Goal: Communication & Community: Answer question/provide support

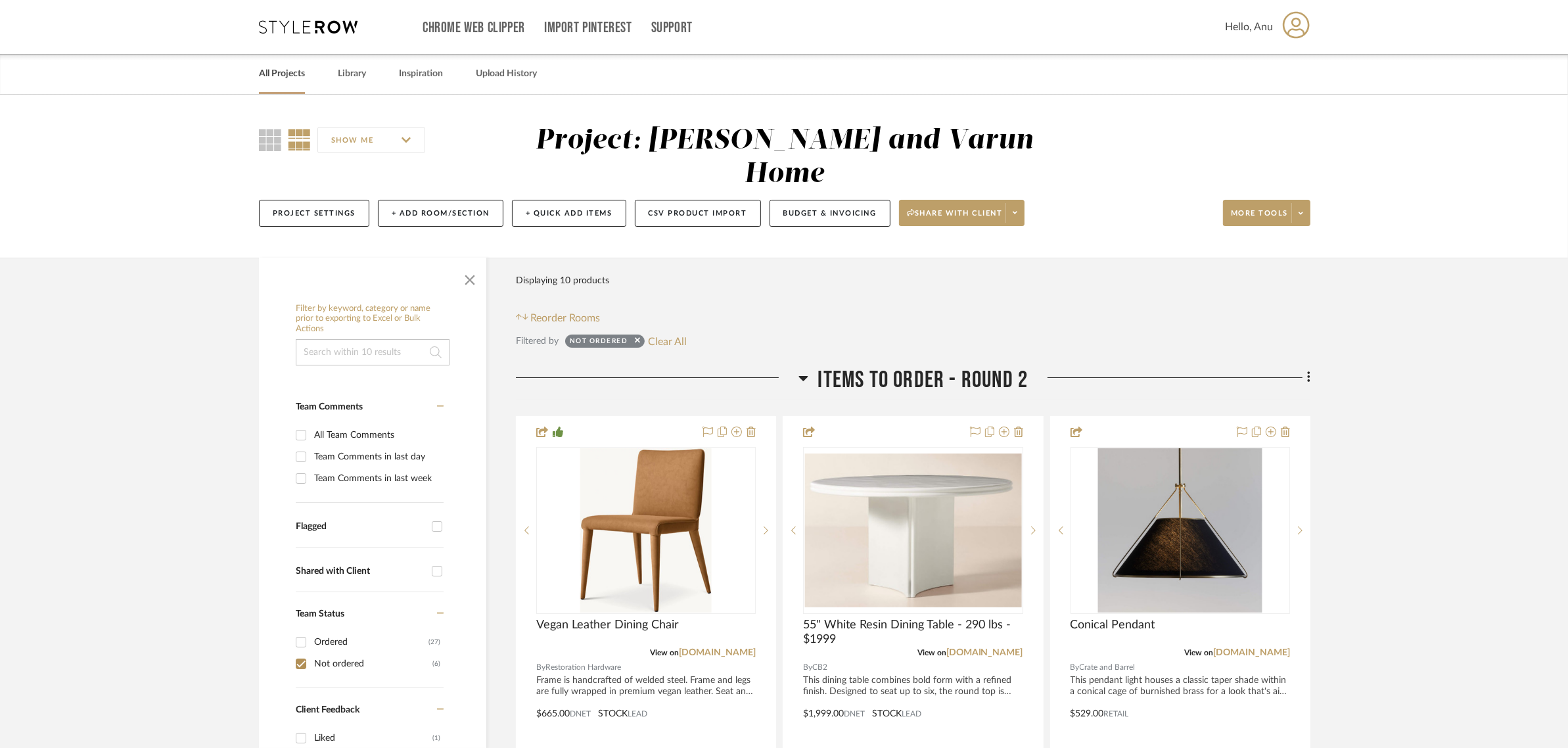
click at [277, 74] on link "All Projects" at bounding box center [282, 74] width 46 height 17
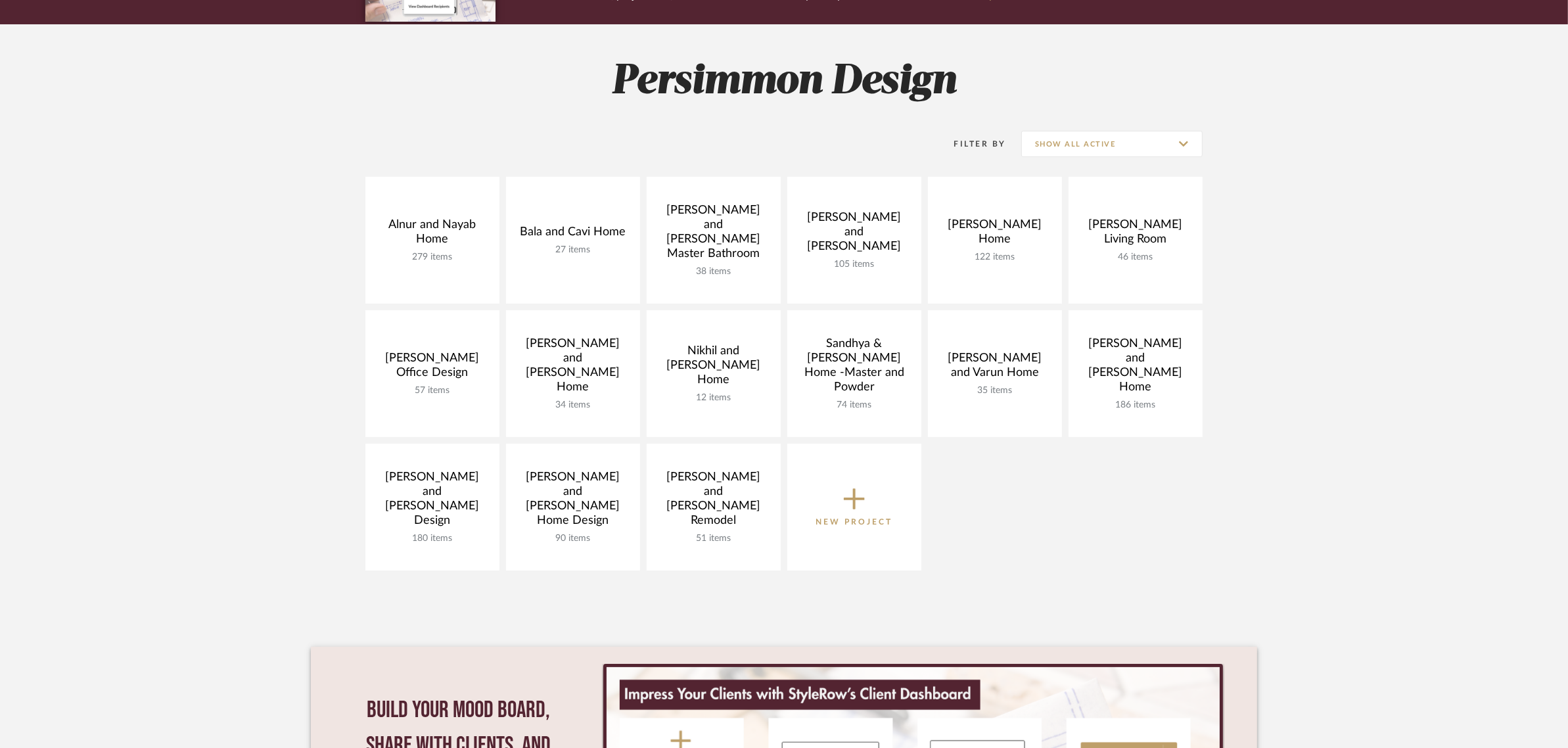
scroll to position [164, 0]
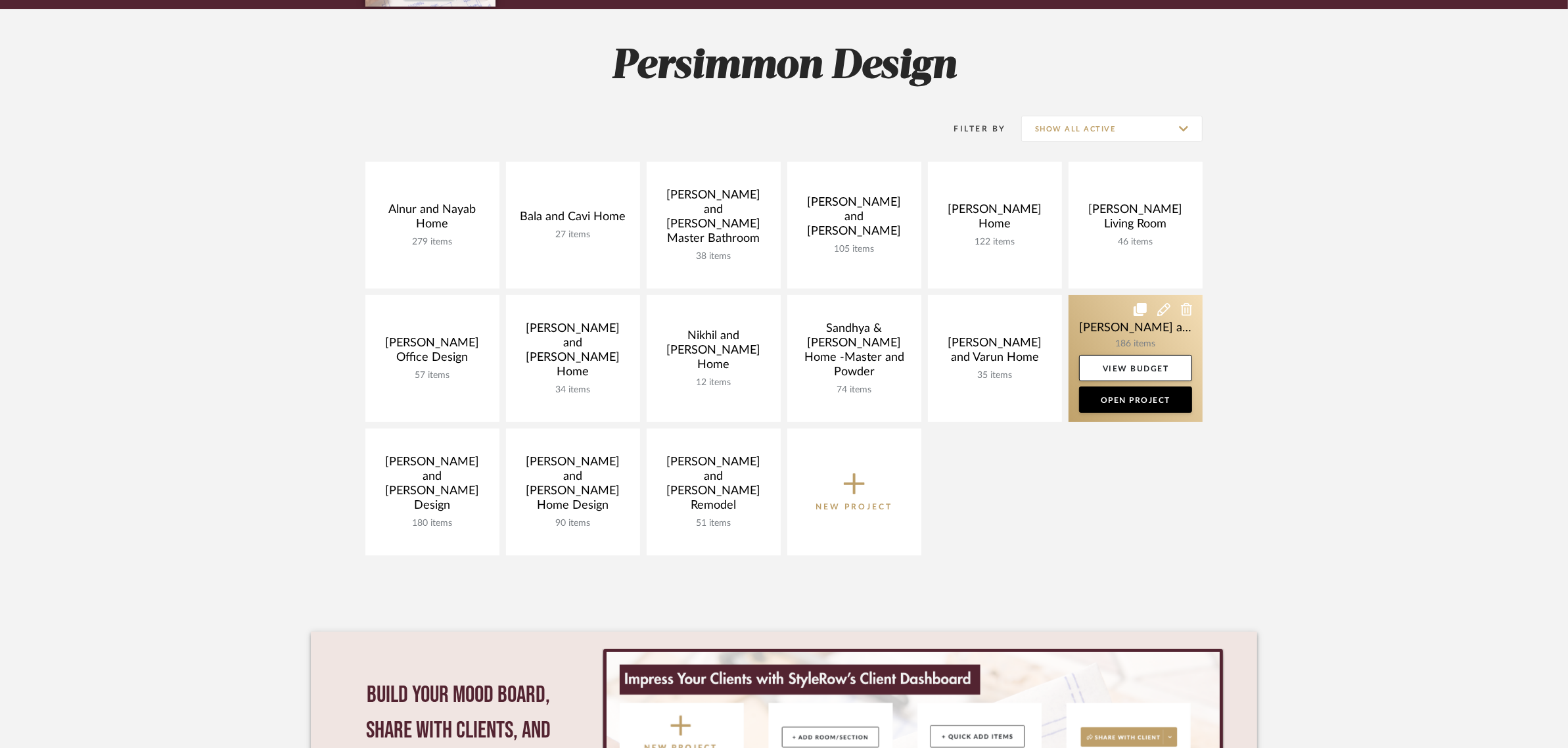
click at [1141, 334] on link at bounding box center [1136, 358] width 134 height 127
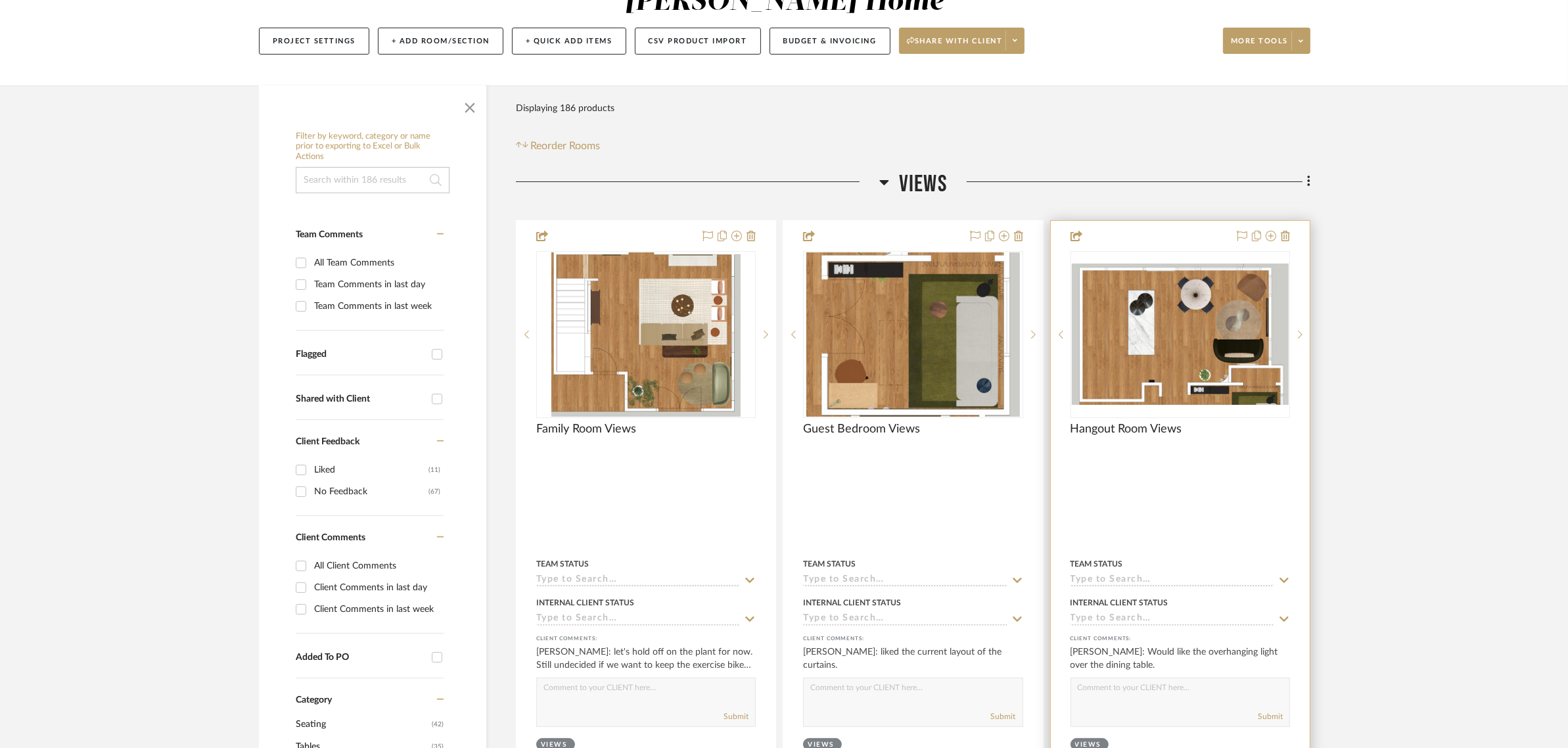
scroll to position [247, 0]
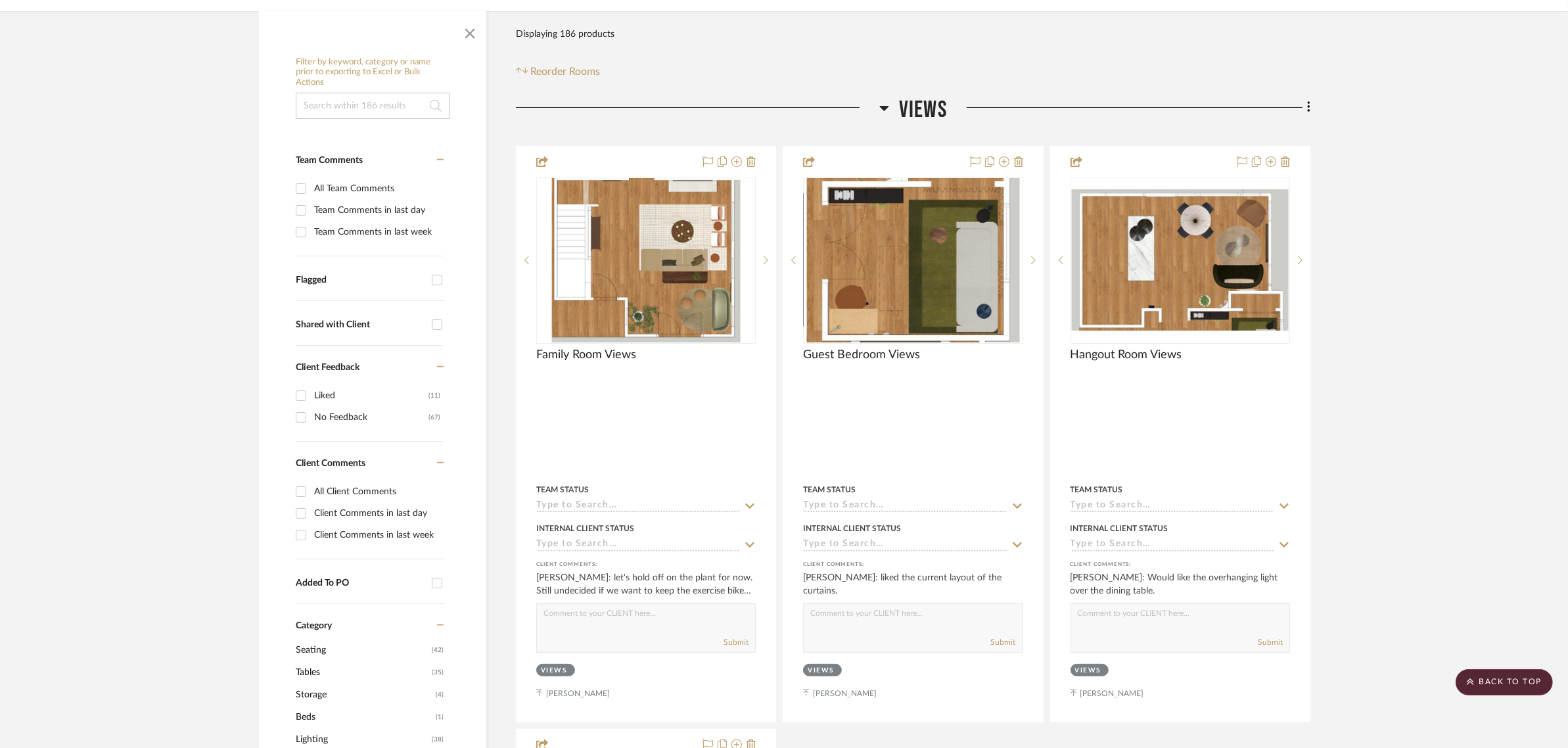
click at [301, 481] on input "All Client Comments" at bounding box center [301, 491] width 21 height 21
checkbox input "true"
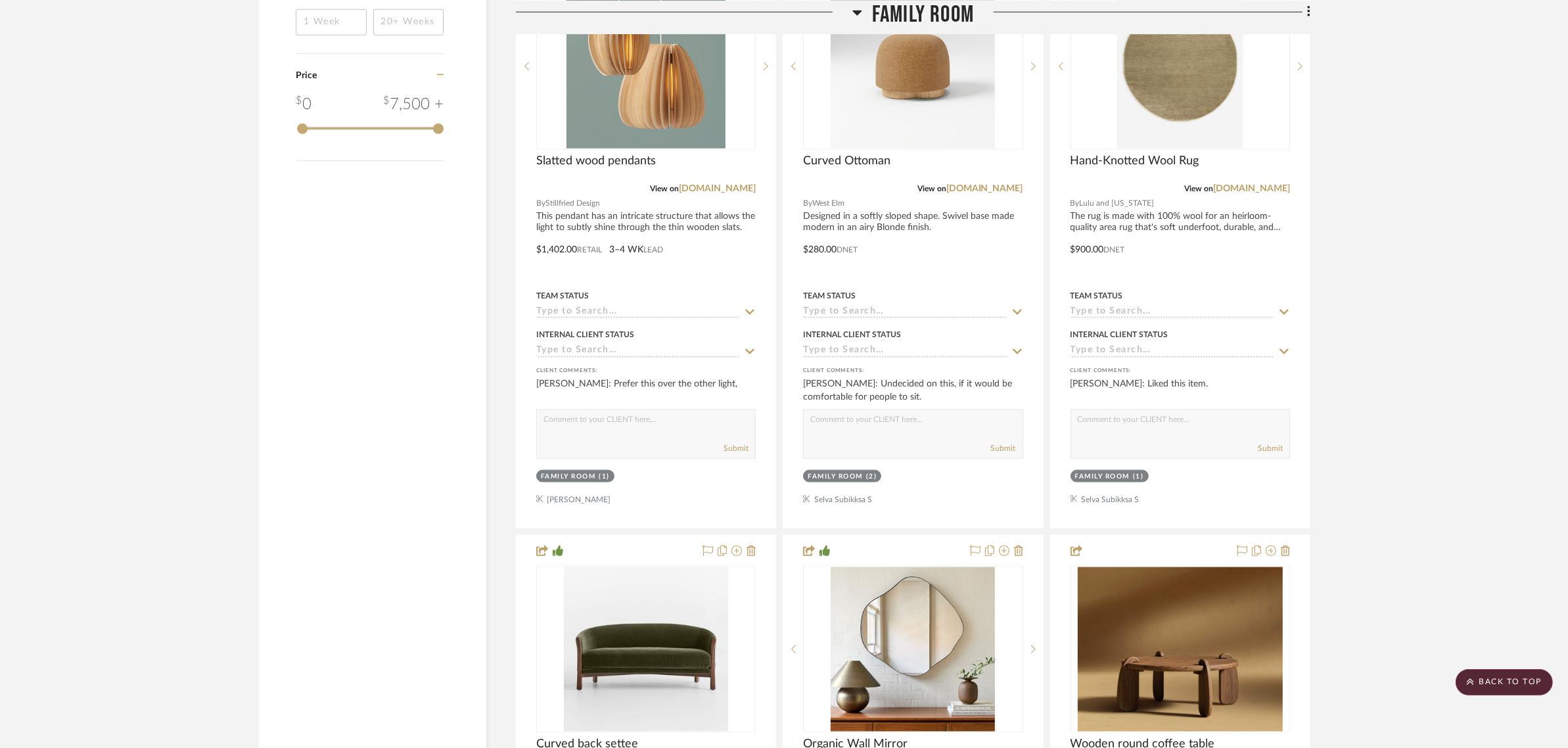
scroll to position [1725, 0]
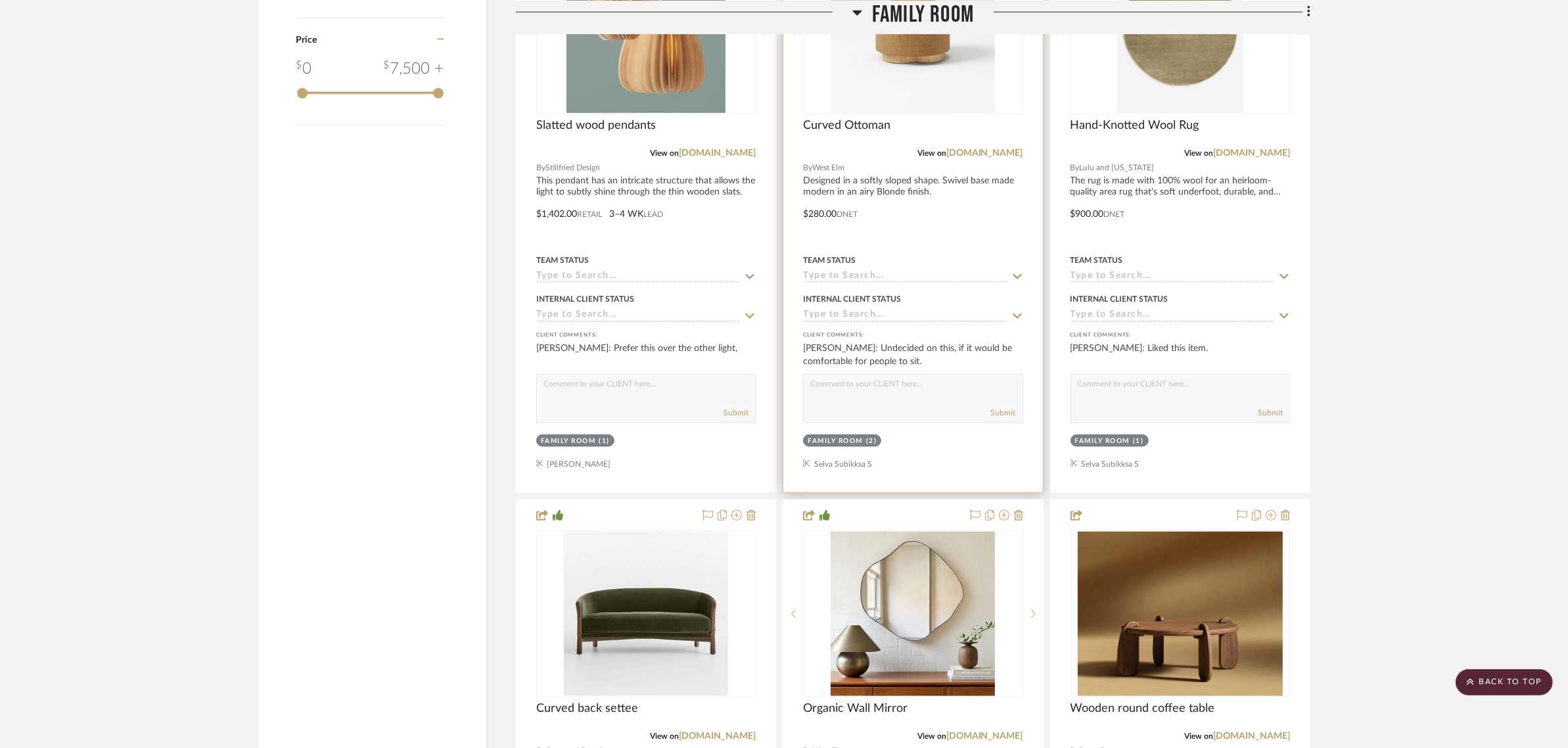
click at [830, 374] on textarea at bounding box center [913, 387] width 218 height 25
type textarea "I have sat on it in the store and it is really comfortable to sit if you're not…"
click at [999, 407] on button "Submit" at bounding box center [1004, 413] width 25 height 12
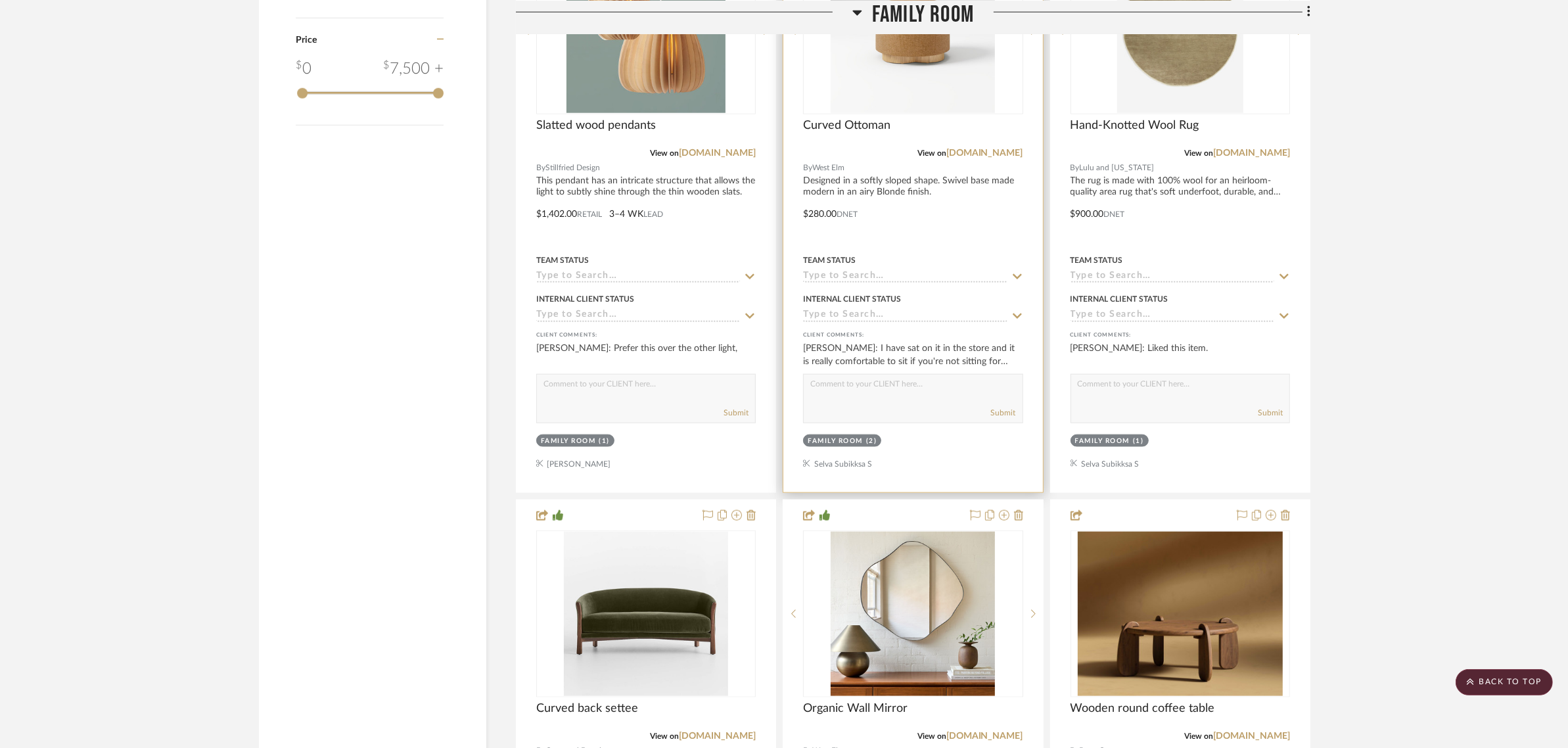
click at [809, 374] on textarea at bounding box center [913, 387] width 218 height 25
click at [941, 374] on textarea "This corner is supposedly for the kids to hangout, so they will love these [DEM…" at bounding box center [913, 387] width 218 height 25
type textarea "This corner is supposedly for the kids to hangout, so they will love these [DEM…"
click at [1001, 407] on button "Submit" at bounding box center [1004, 413] width 25 height 12
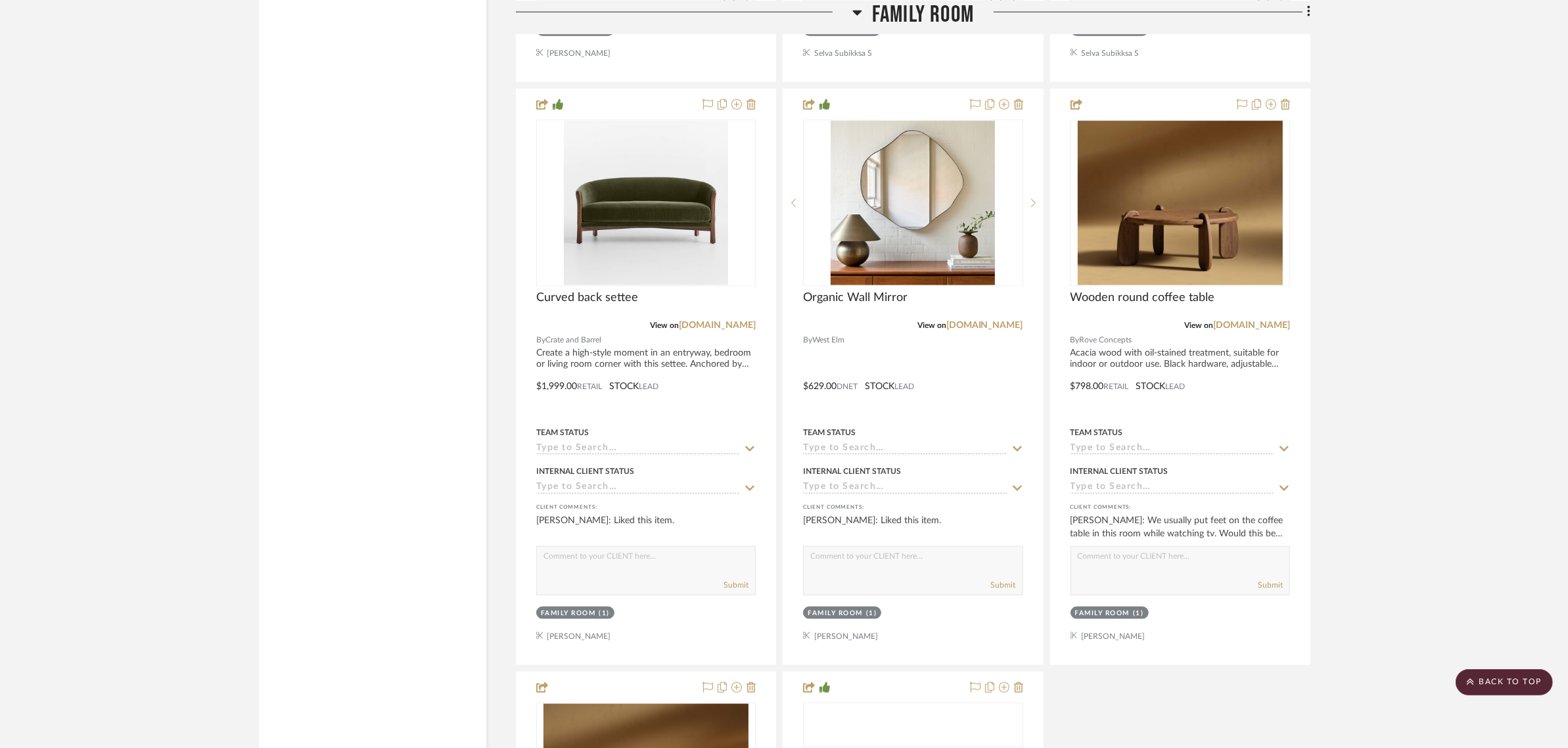
scroll to position [2218, 0]
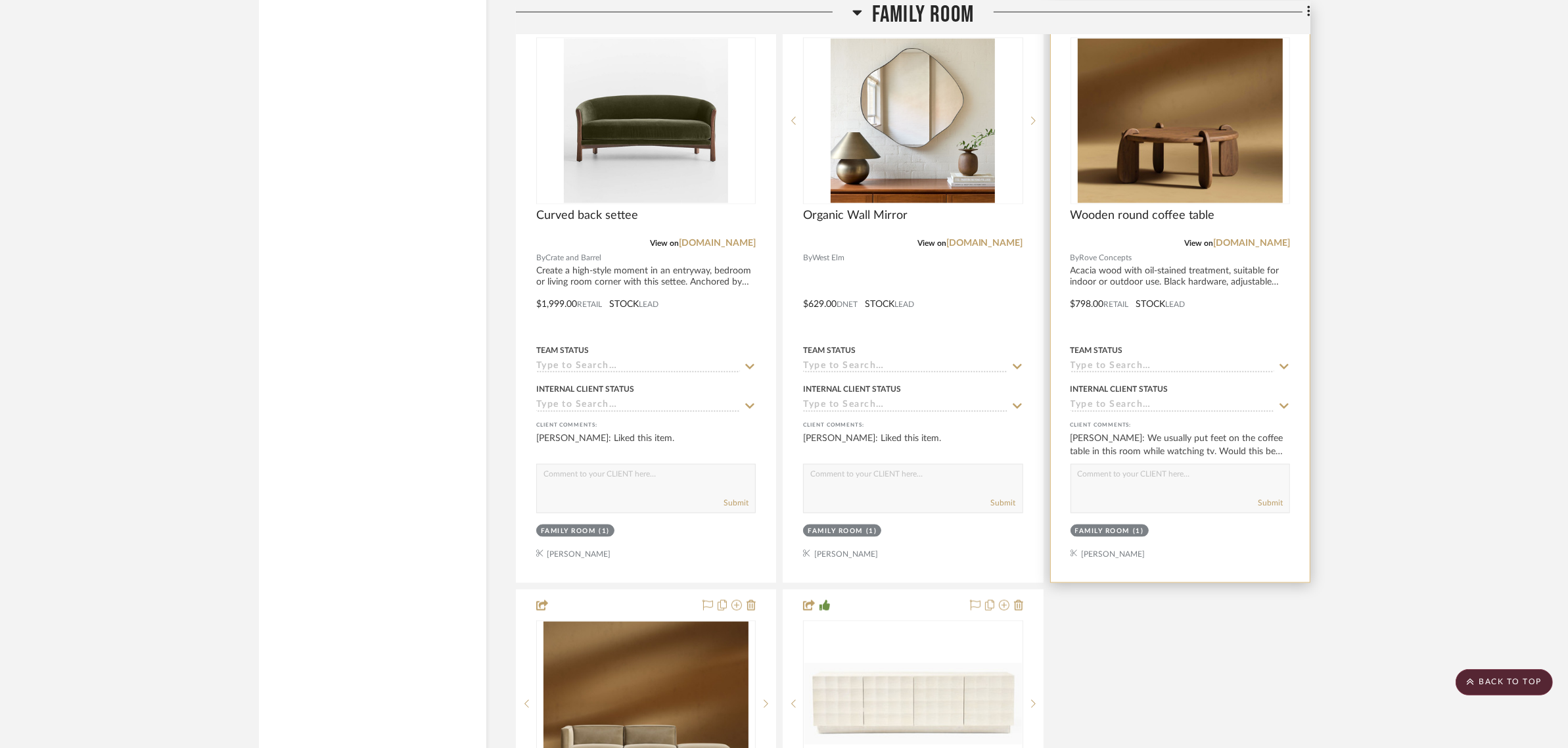
click at [1080, 465] on textarea at bounding box center [1180, 477] width 218 height 25
type textarea "We can find something with a smooth top so that you can put your feet up."
click at [1266, 497] on button "Submit" at bounding box center [1271, 503] width 25 height 12
click at [1182, 123] on div at bounding box center [1180, 121] width 220 height 167
click at [1176, 85] on img "0" at bounding box center [1180, 121] width 205 height 164
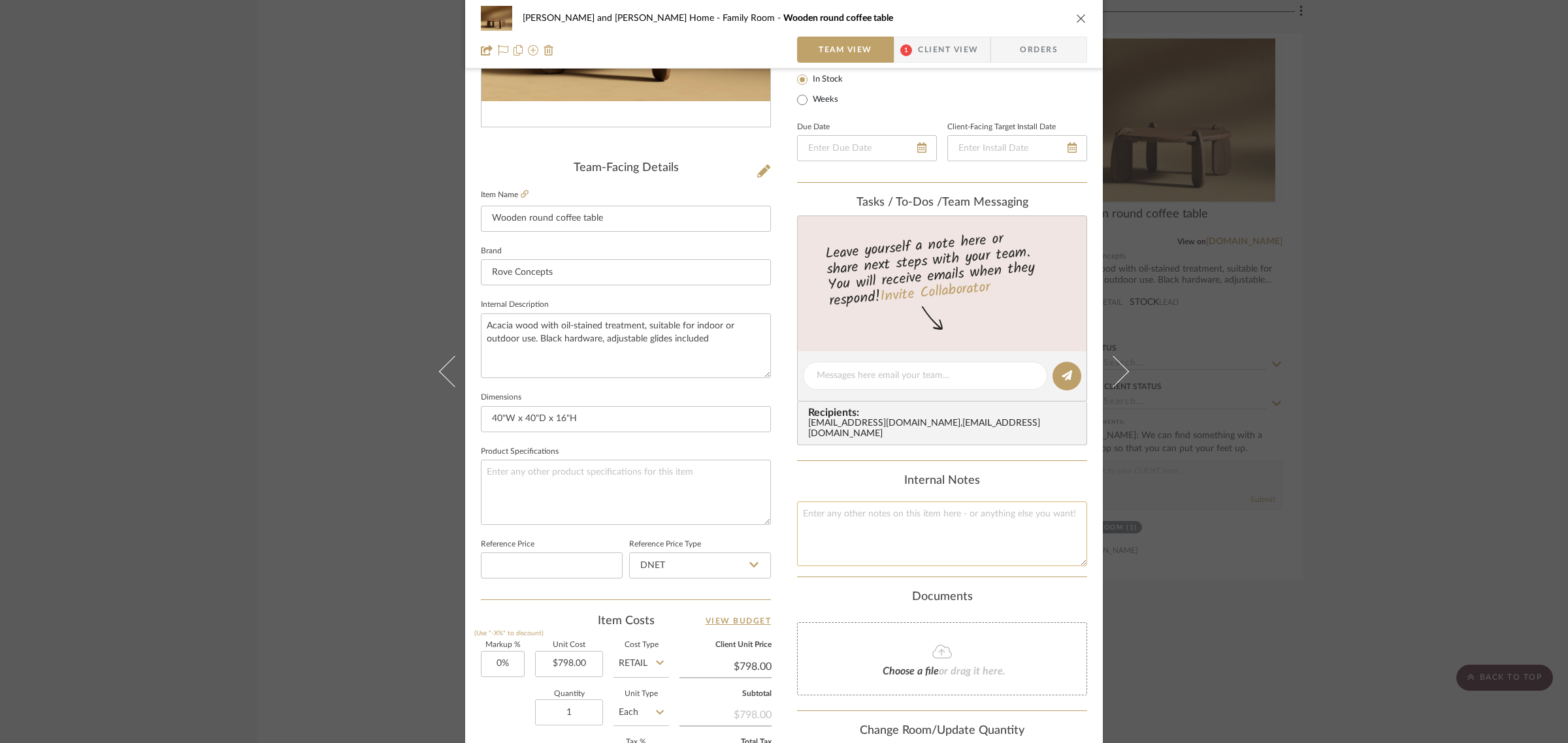
scroll to position [245, 0]
click at [827, 379] on textarea at bounding box center [924, 377] width 216 height 14
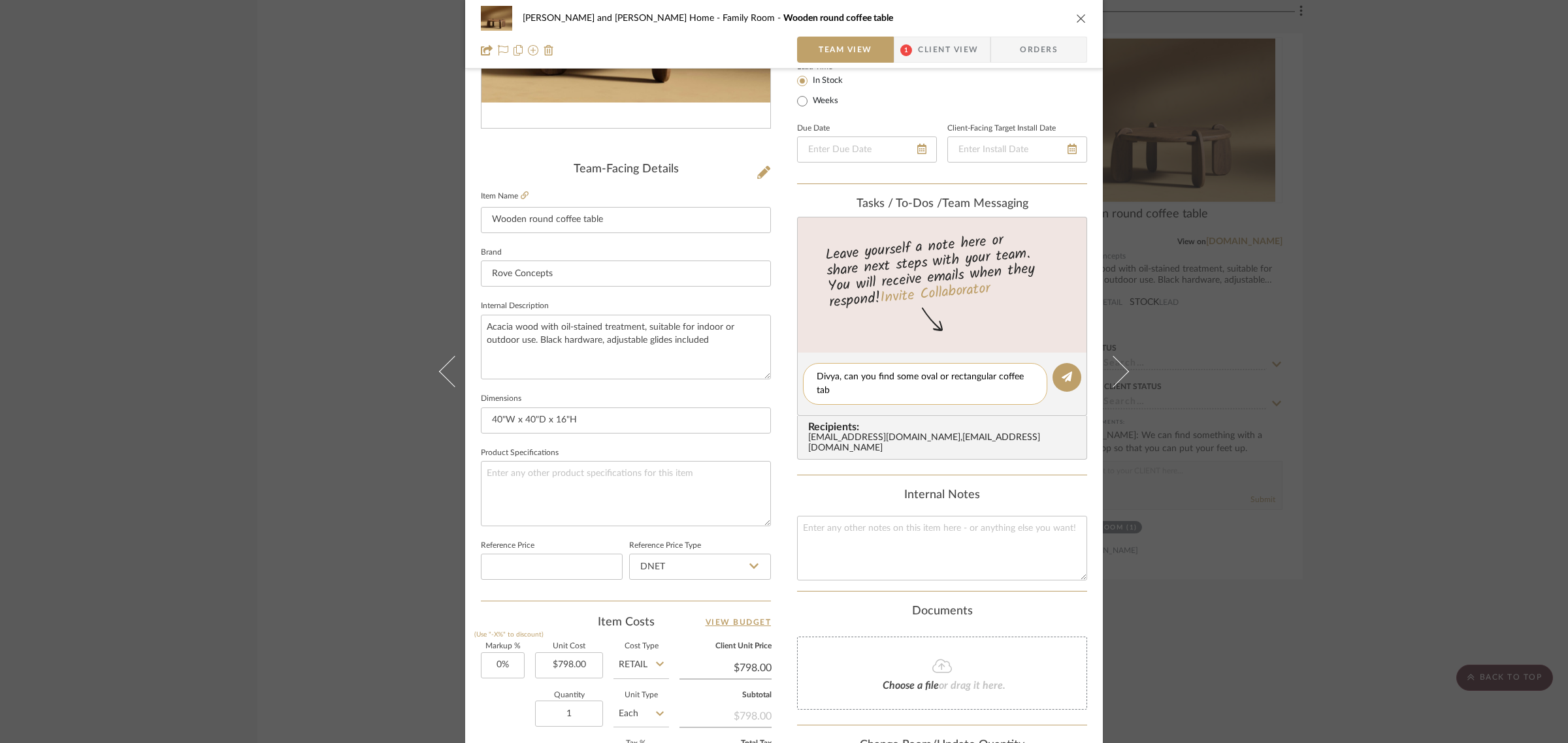
scroll to position [0, 0]
type textarea "[PERSON_NAME], can you find some oval or rectangular coffee table options befor…"
click at [1056, 382] on button at bounding box center [1066, 377] width 29 height 29
